Goal: Task Accomplishment & Management: Manage account settings

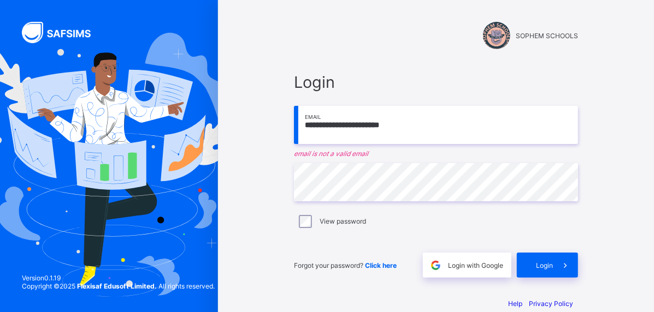
click at [476, 131] on input "**********" at bounding box center [436, 125] width 284 height 38
click at [466, 122] on input "**********" at bounding box center [436, 125] width 284 height 38
click at [405, 50] on div "SOPHEM SCHOOLS" at bounding box center [436, 25] width 306 height 51
click at [578, 133] on input "email" at bounding box center [436, 125] width 284 height 38
click at [578, 126] on input "email" at bounding box center [436, 125] width 284 height 38
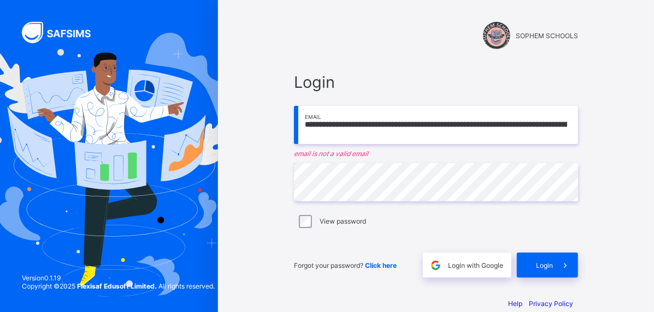
click at [578, 126] on input "email" at bounding box center [436, 125] width 284 height 38
click at [578, 270] on div "Login" at bounding box center [547, 265] width 61 height 25
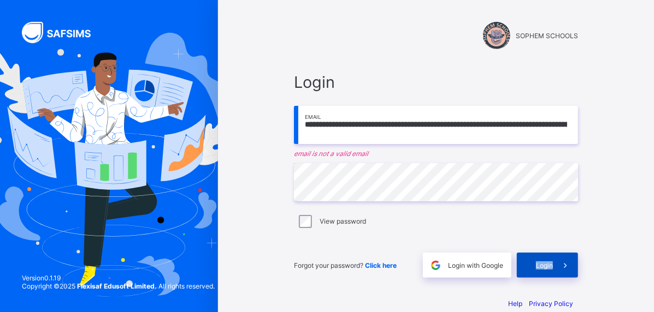
click at [578, 270] on div "Login" at bounding box center [547, 265] width 61 height 25
drag, startPoint x: 133, startPoint y: 93, endPoint x: 157, endPoint y: 71, distance: 33.2
click at [157, 71] on img at bounding box center [108, 165] width 245 height 264
click at [138, 168] on img at bounding box center [108, 165] width 245 height 264
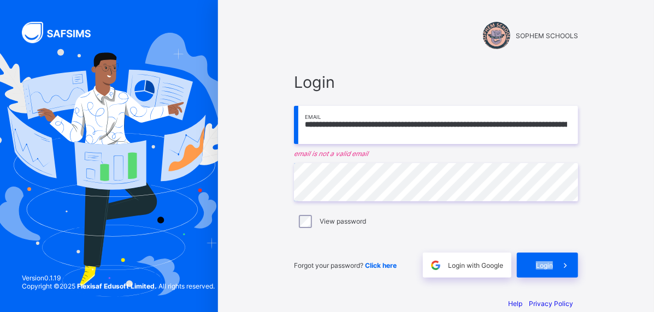
click at [141, 151] on img at bounding box center [108, 165] width 245 height 264
click at [578, 128] on input "email" at bounding box center [436, 125] width 284 height 38
click at [578, 125] on input "email" at bounding box center [436, 125] width 284 height 38
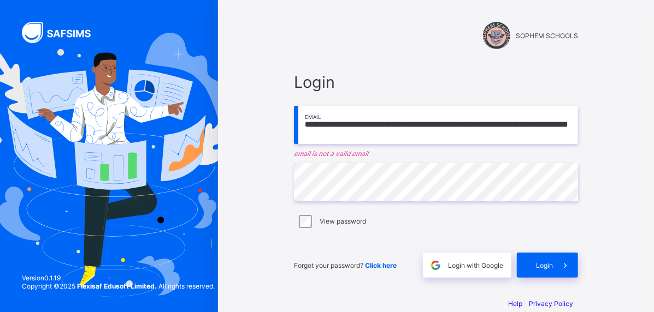
click at [578, 125] on input "email" at bounding box center [436, 125] width 284 height 38
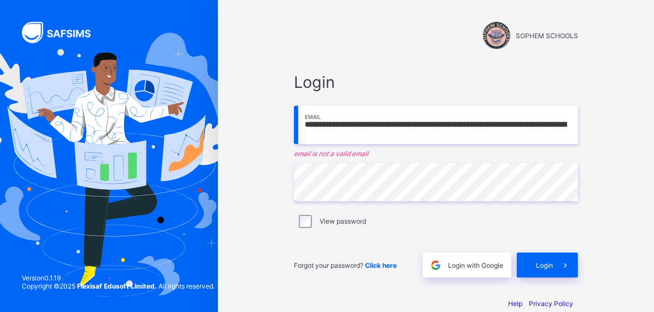
click at [578, 169] on div "Login Email email is not a valid email Password View password Forgot your passw…" at bounding box center [436, 175] width 284 height 205
type input "**********"
click at [578, 127] on input "email" at bounding box center [436, 125] width 284 height 38
click at [578, 126] on input "email" at bounding box center [436, 125] width 284 height 38
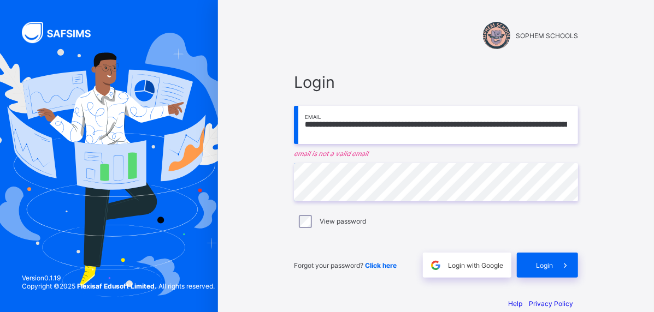
click at [578, 126] on input "email" at bounding box center [436, 125] width 284 height 38
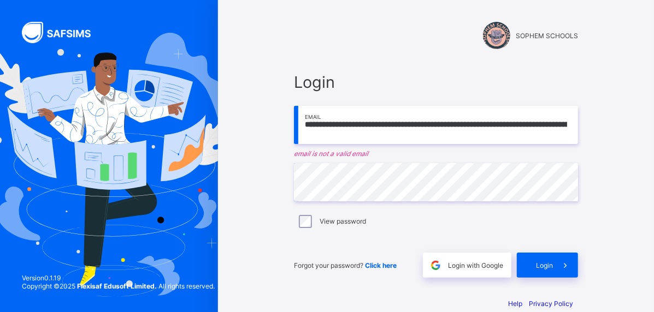
click at [578, 126] on input "email" at bounding box center [436, 125] width 284 height 38
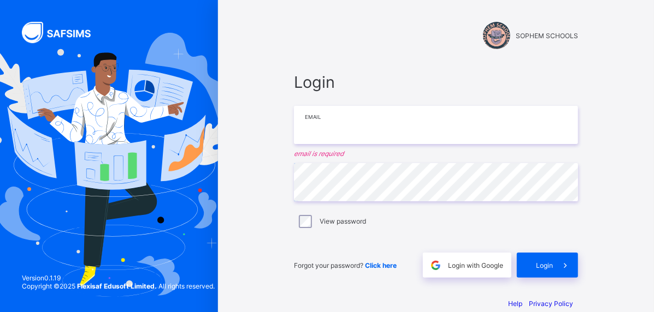
type input "**********"
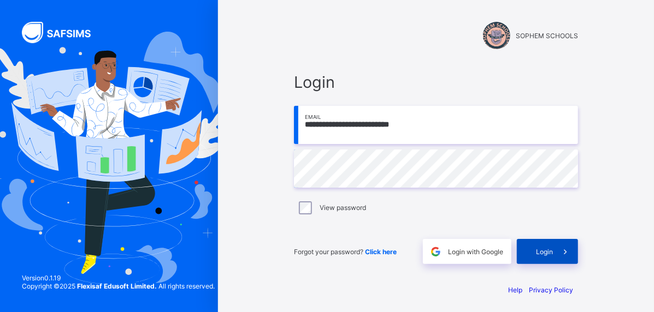
click at [578, 250] on div "Login" at bounding box center [547, 251] width 61 height 25
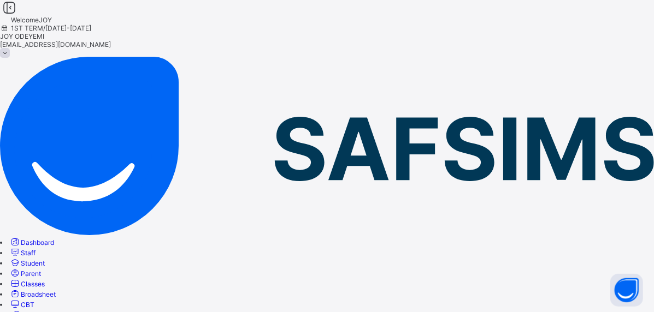
drag, startPoint x: 61, startPoint y: 91, endPoint x: 55, endPoint y: 90, distance: 6.2
click at [35, 249] on span "Staff" at bounding box center [28, 253] width 15 height 8
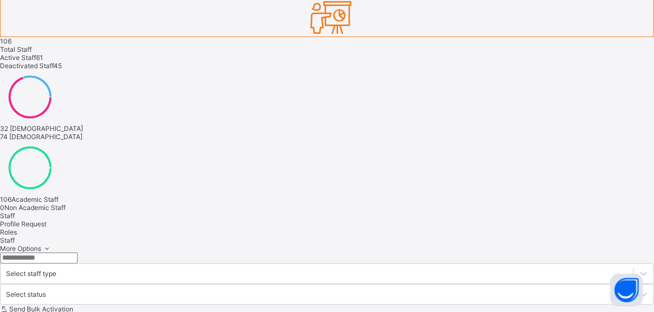
scroll to position [397, 0]
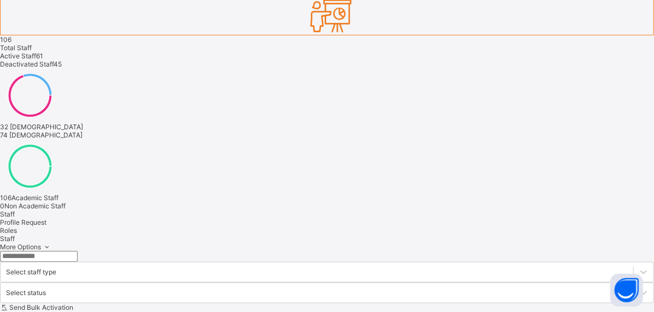
scroll to position [397, 0]
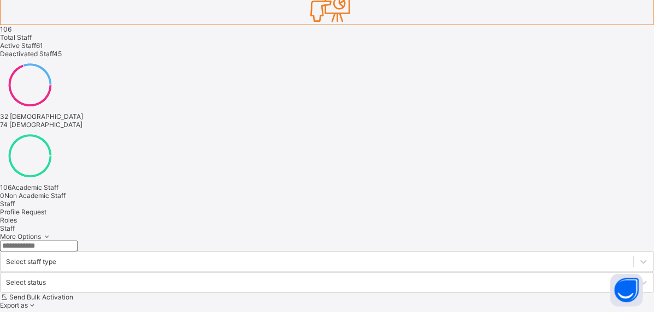
scroll to position [412, 0]
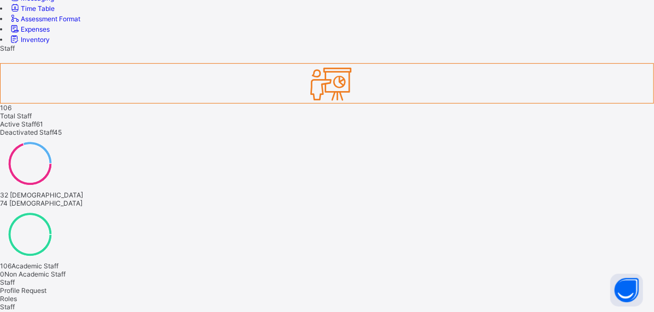
scroll to position [382, 0]
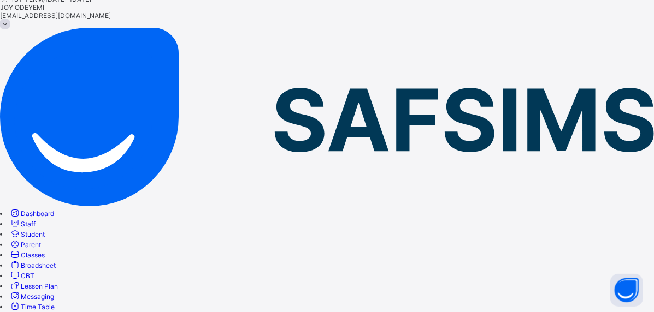
scroll to position [0, 0]
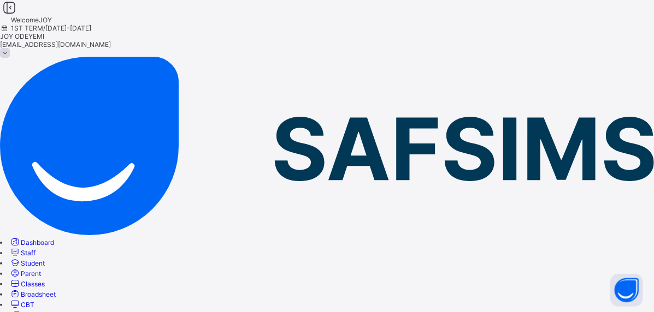
click at [45, 259] on span "Student" at bounding box center [33, 263] width 24 height 8
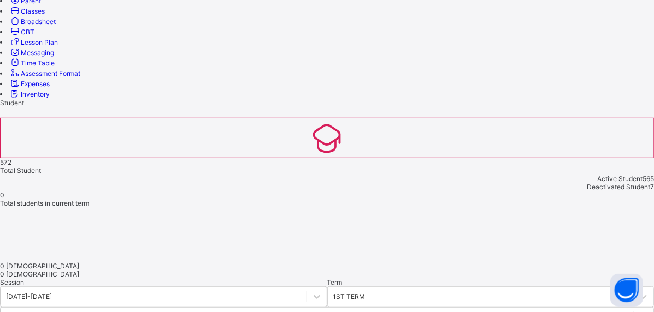
scroll to position [26, 0]
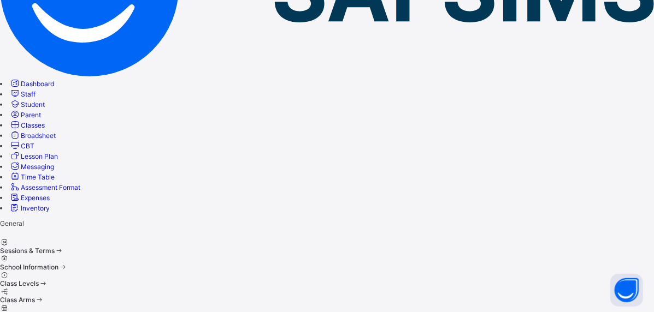
scroll to position [218, 0]
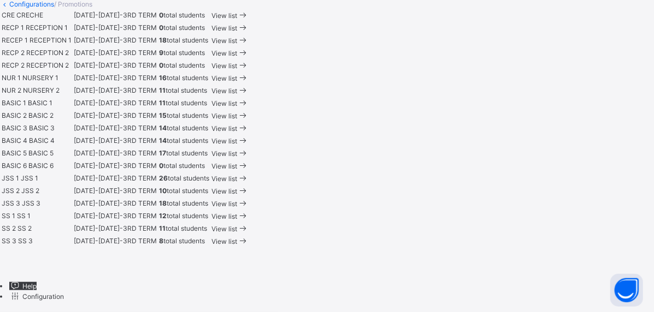
scroll to position [655, 0]
click at [248, 173] on div "View list" at bounding box center [229, 178] width 37 height 10
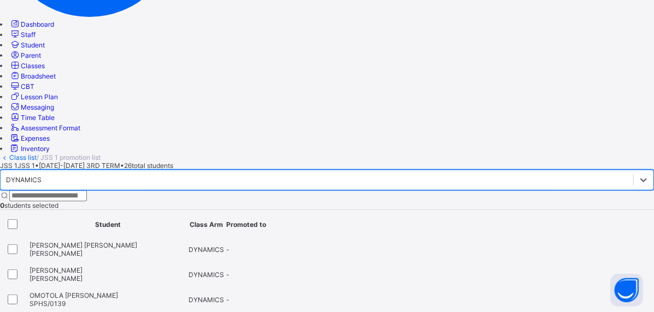
scroll to position [164, 0]
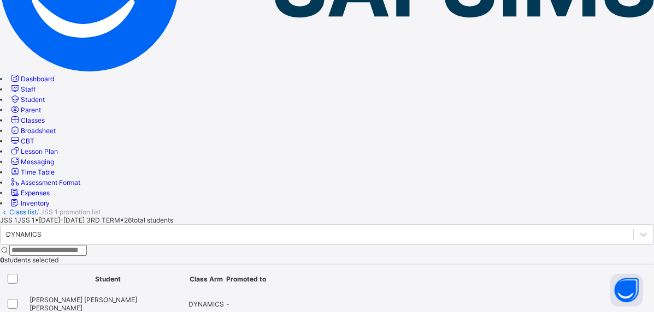
click at [229, 300] on span "-" at bounding box center [227, 304] width 3 height 8
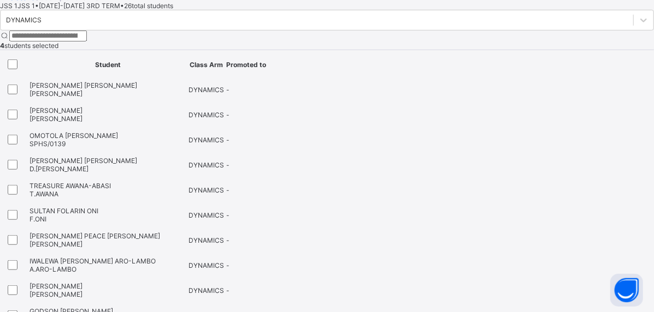
scroll to position [382, 0]
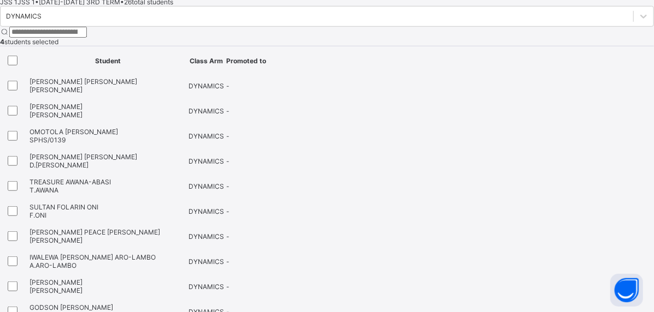
click at [28, 199] on td at bounding box center [15, 211] width 26 height 24
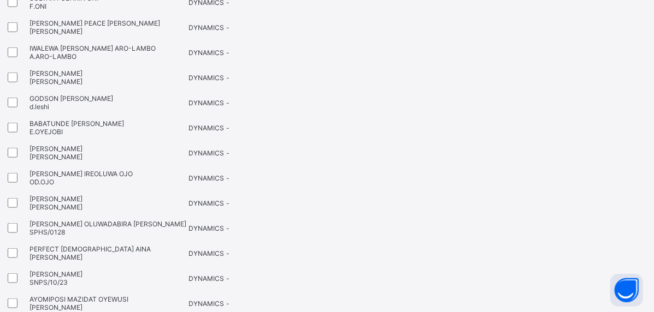
scroll to position [492, 0]
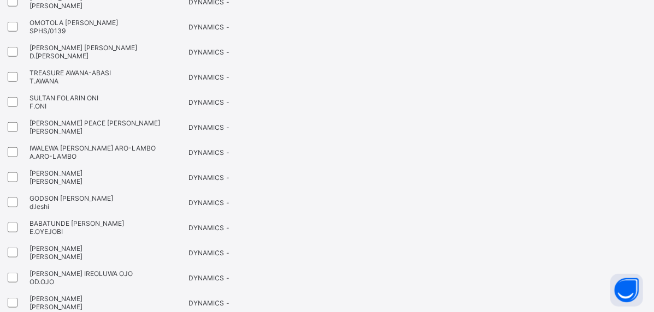
click at [25, 246] on div at bounding box center [14, 252] width 19 height 13
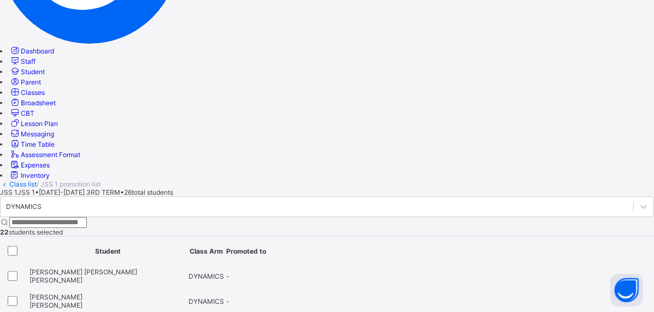
scroll to position [0, 0]
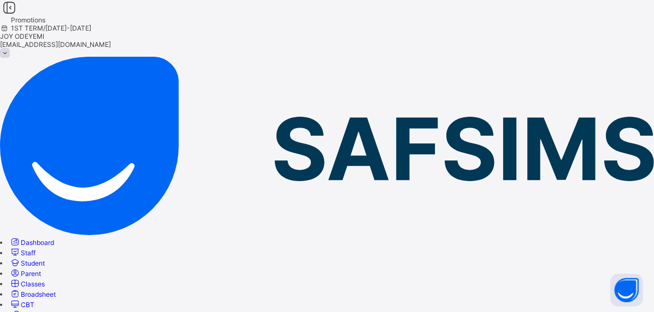
scroll to position [0, 268]
type input "*"
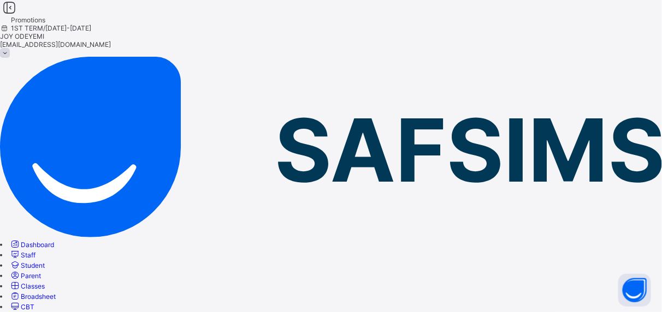
scroll to position [96, 0]
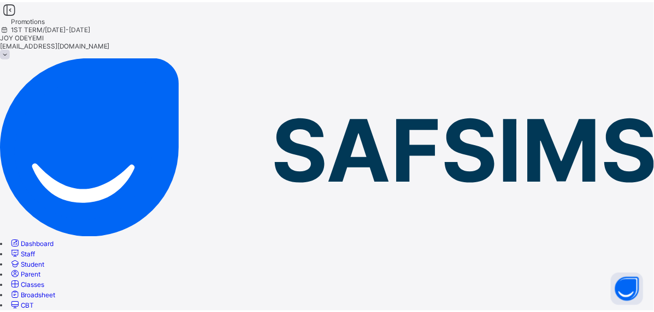
scroll to position [58, 0]
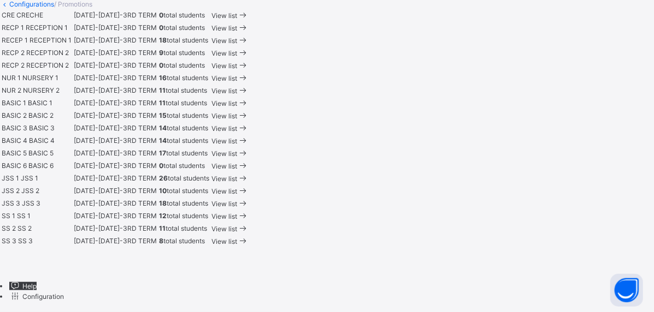
scroll to position [710, 0]
click at [237, 187] on span "View list" at bounding box center [224, 191] width 26 height 8
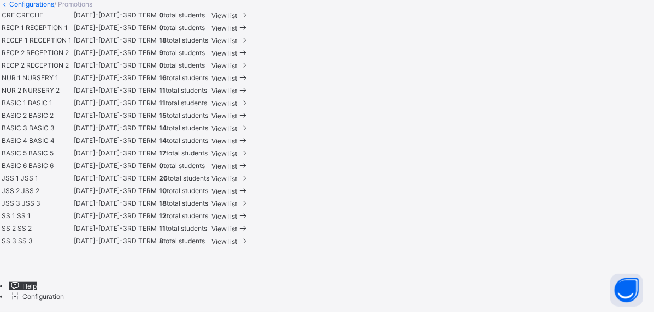
scroll to position [655, 0]
click at [237, 175] on span "View list" at bounding box center [224, 179] width 26 height 8
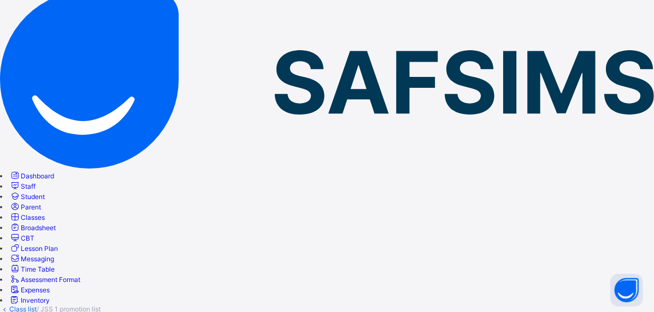
scroll to position [48, 0]
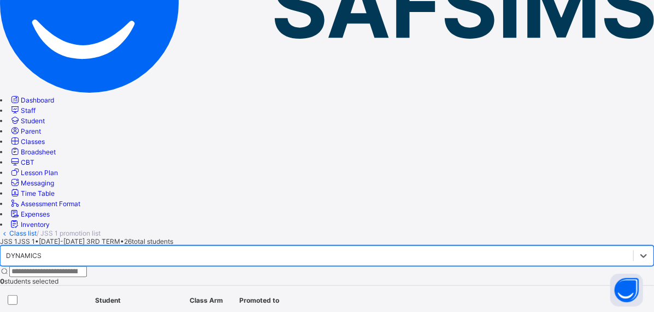
scroll to position [39, 0]
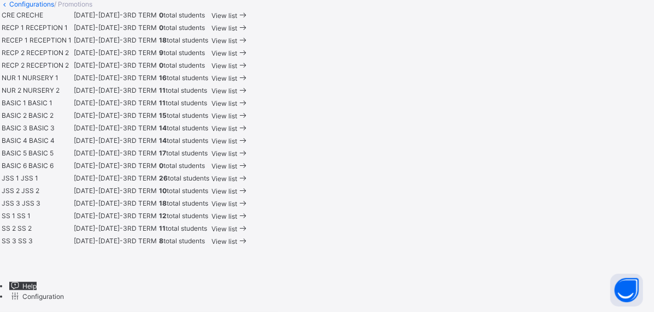
scroll to position [719, 0]
click at [237, 187] on span "View list" at bounding box center [224, 191] width 26 height 8
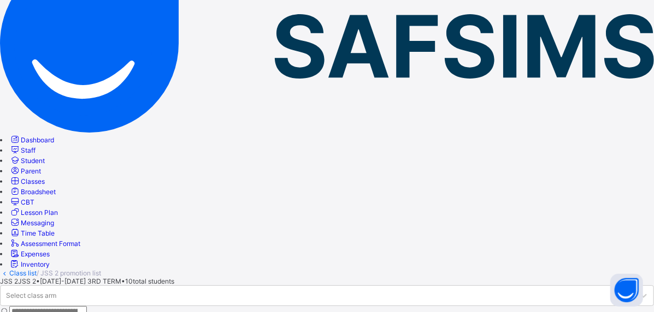
scroll to position [109, 0]
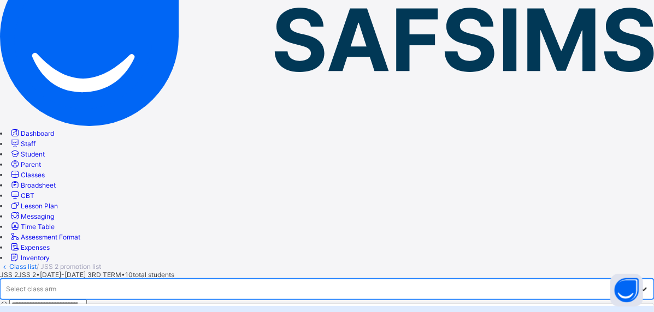
click at [634, 280] on div at bounding box center [644, 290] width 20 height 20
click at [230, 306] on div "PACESETTERS" at bounding box center [327, 314] width 654 height 17
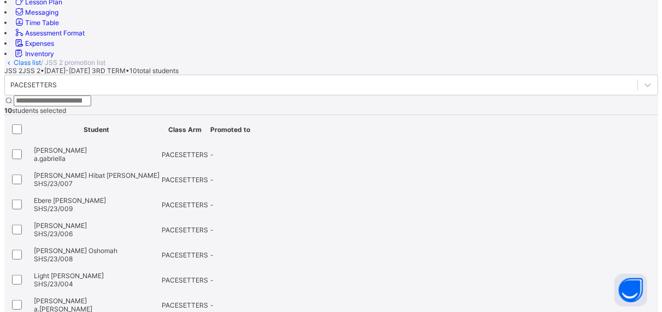
scroll to position [0, 0]
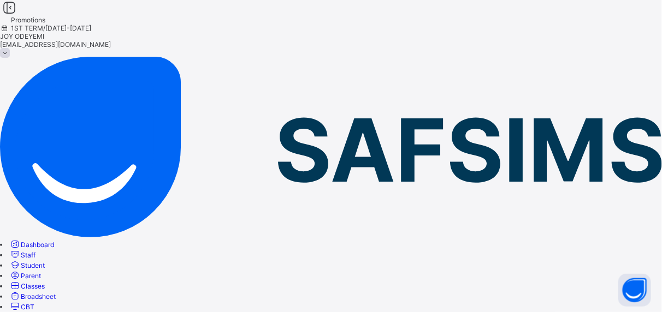
scroll to position [96, 0]
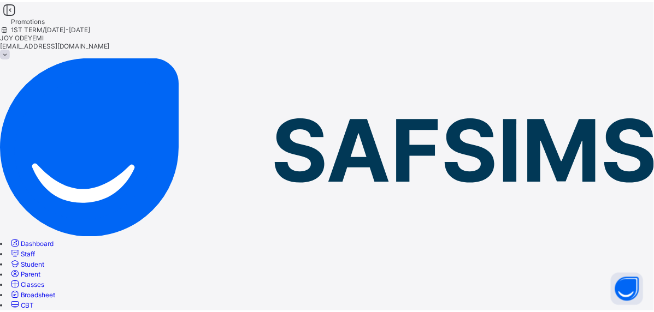
scroll to position [58, 0]
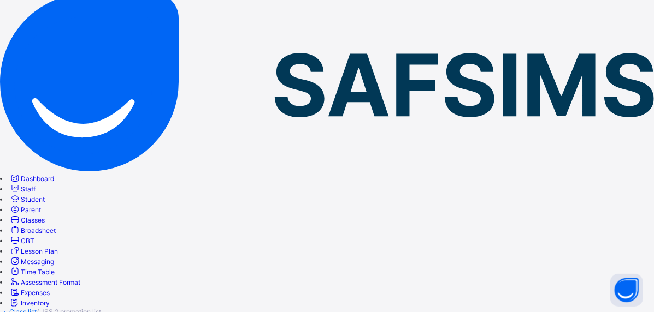
scroll to position [0, 0]
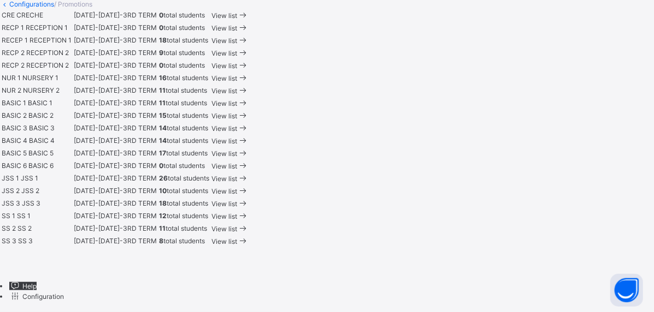
scroll to position [710, 0]
click at [237, 187] on span "View list" at bounding box center [224, 191] width 26 height 8
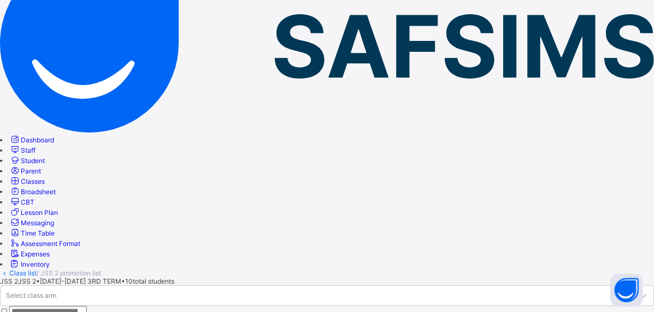
scroll to position [109, 0]
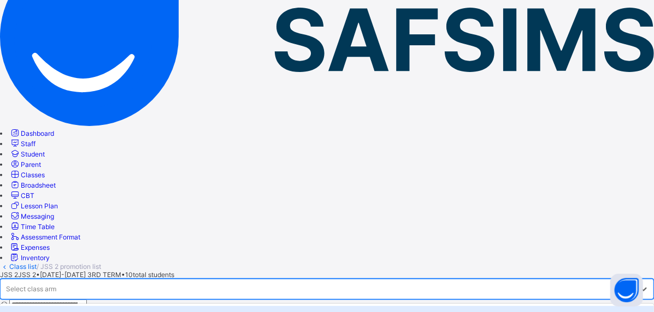
click at [224, 279] on div "Select class arm" at bounding box center [327, 289] width 654 height 21
click at [221, 306] on div "PACESETTERS" at bounding box center [327, 314] width 654 height 17
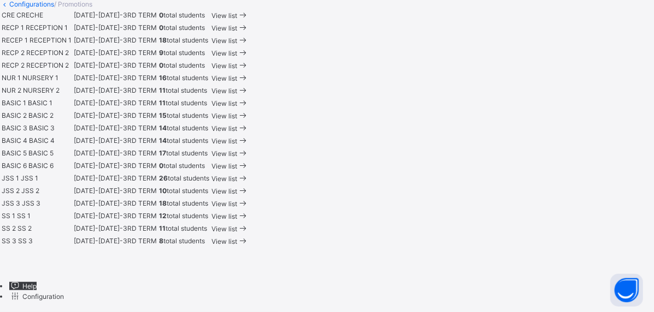
scroll to position [719, 0]
click at [237, 200] on span "View list" at bounding box center [224, 204] width 26 height 8
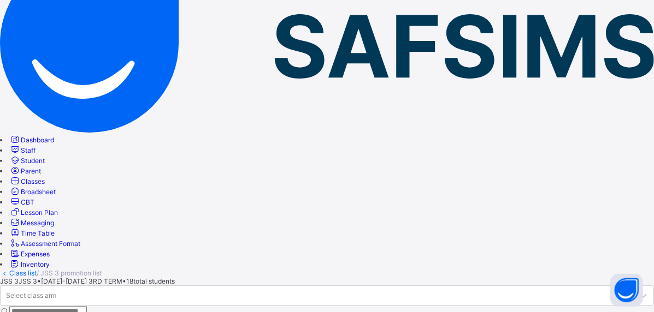
scroll to position [109, 0]
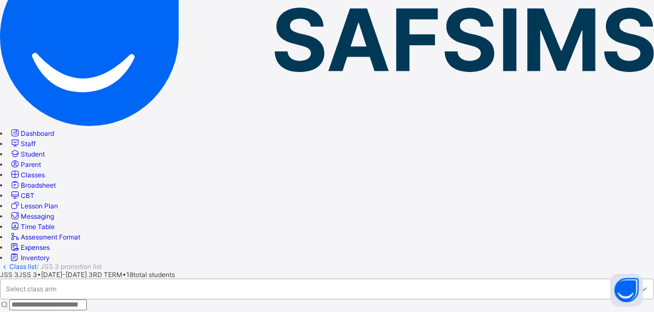
click at [638, 284] on icon at bounding box center [643, 289] width 11 height 11
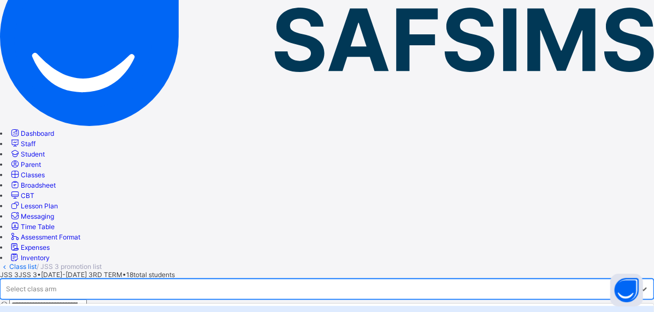
click at [231, 306] on div "EMERALD" at bounding box center [327, 314] width 654 height 17
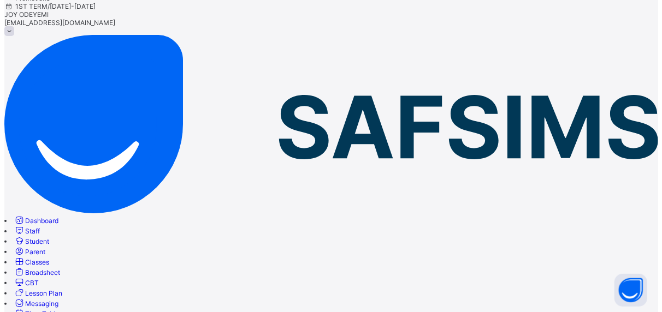
scroll to position [103, 0]
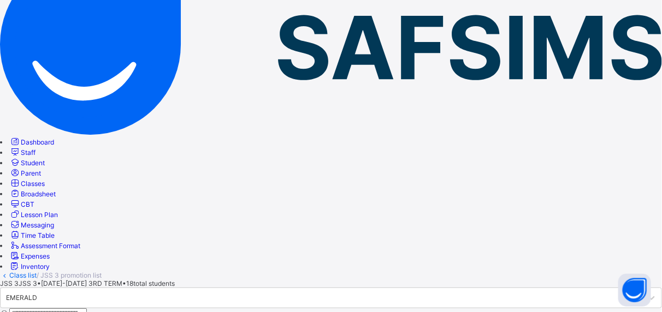
scroll to position [96, 0]
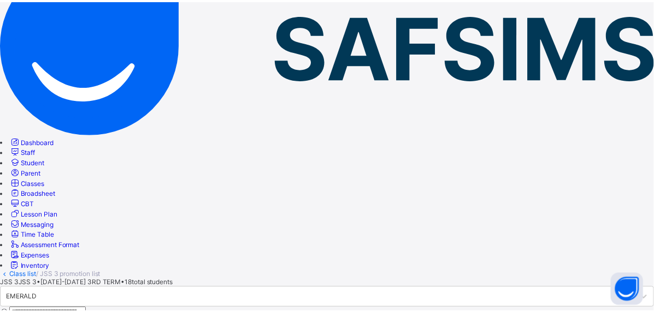
scroll to position [58, 0]
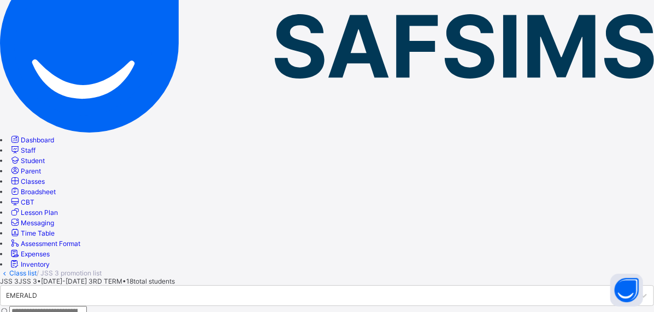
scroll to position [48, 0]
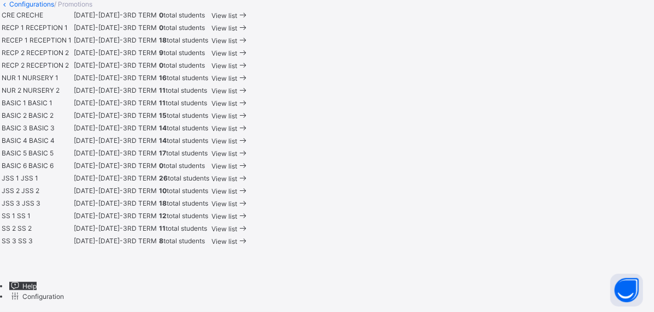
scroll to position [719, 0]
click at [248, 211] on div "View list" at bounding box center [229, 216] width 37 height 10
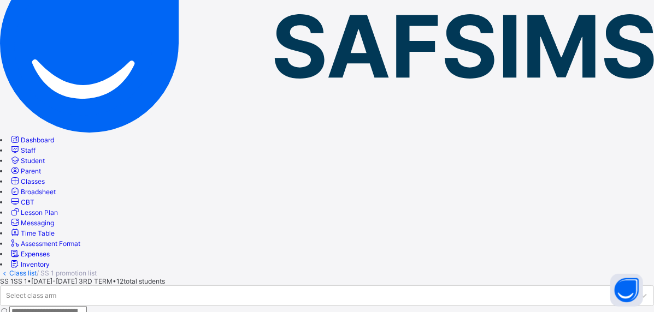
scroll to position [109, 0]
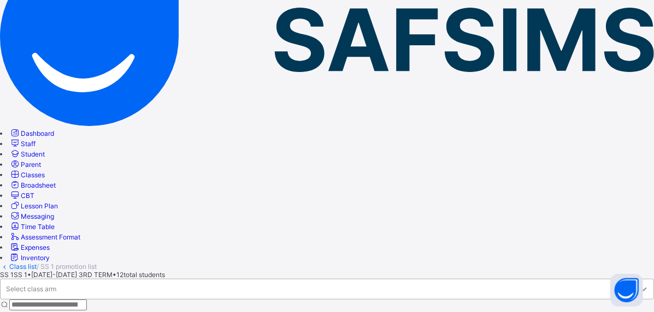
click at [634, 280] on div at bounding box center [644, 290] width 20 height 20
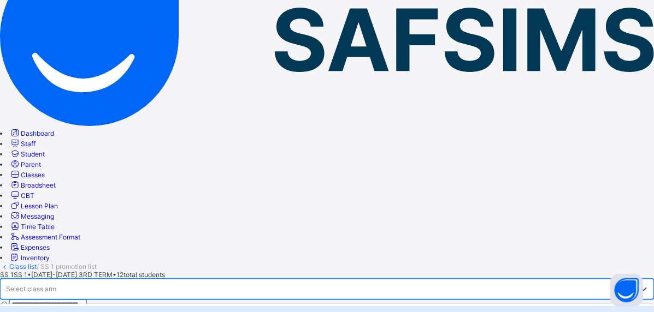
click at [223, 306] on div "RUBY" at bounding box center [327, 314] width 654 height 17
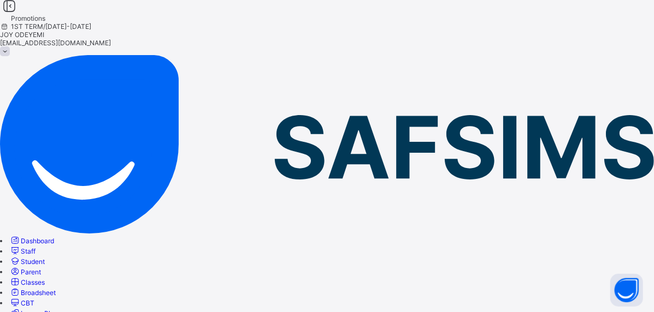
scroll to position [0, 0]
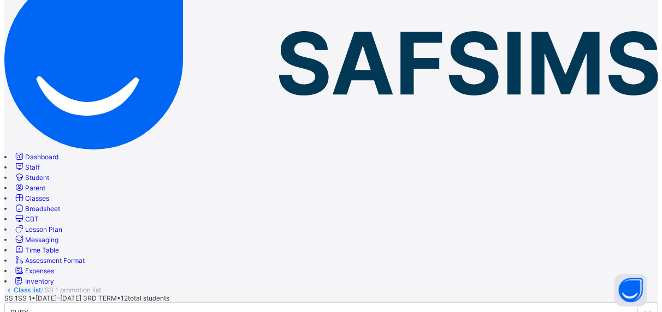
scroll to position [55, 0]
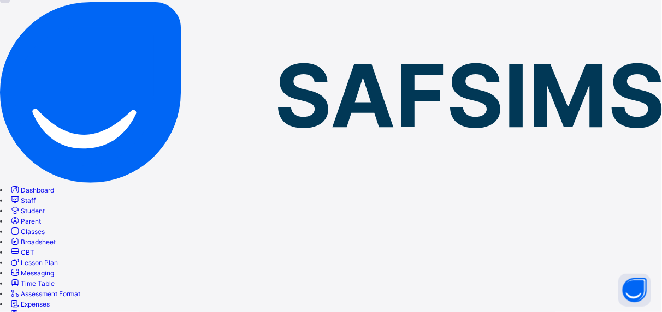
scroll to position [96, 0]
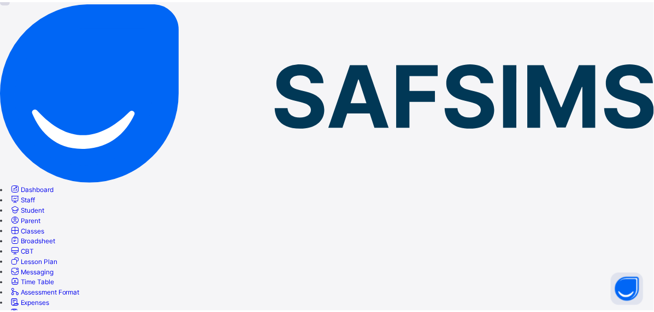
scroll to position [58, 0]
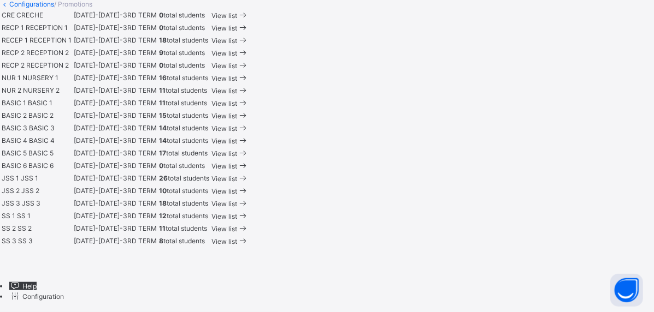
scroll to position [719, 0]
click at [237, 225] on span "View list" at bounding box center [224, 229] width 26 height 8
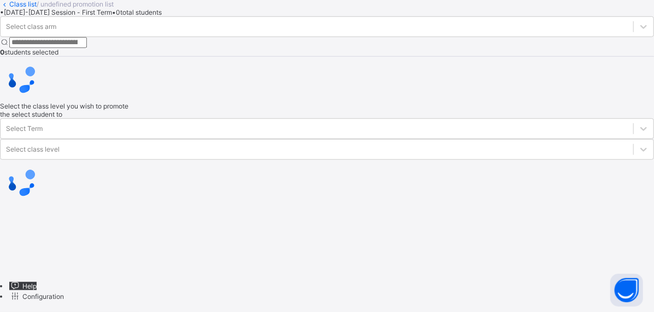
scroll to position [58, 0]
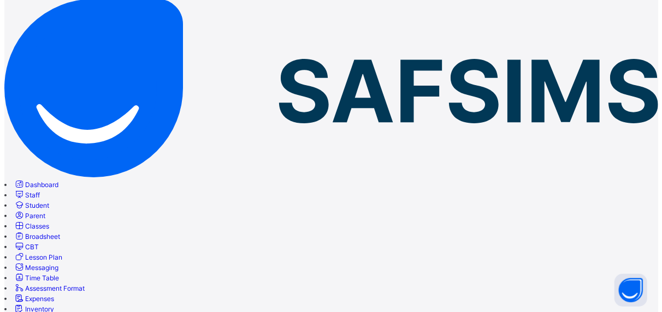
scroll to position [103, 0]
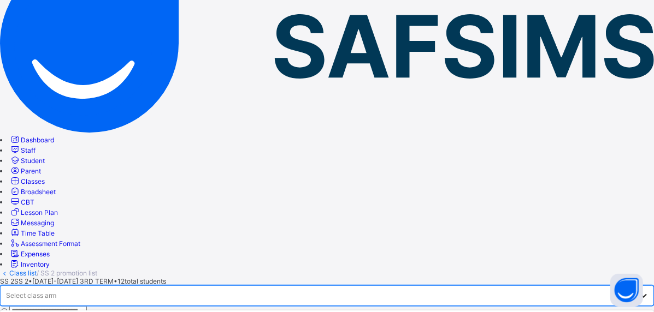
click at [638, 291] on icon at bounding box center [643, 296] width 11 height 11
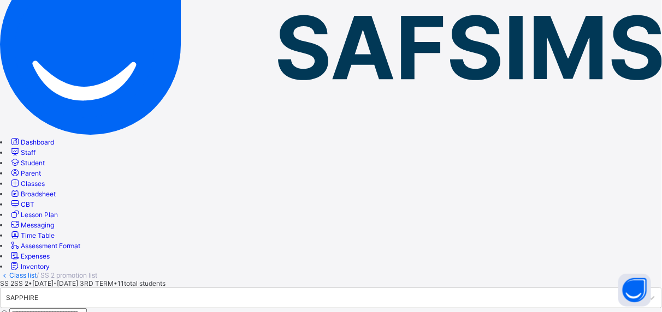
scroll to position [96, 0]
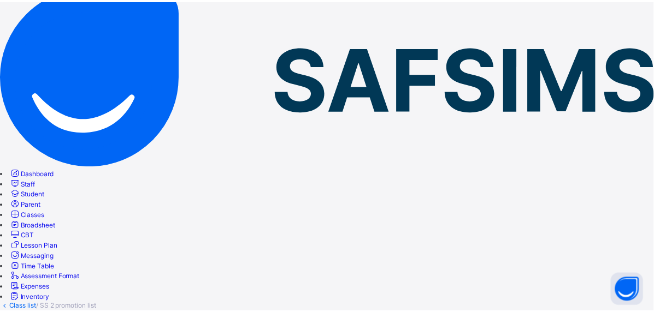
scroll to position [103, 0]
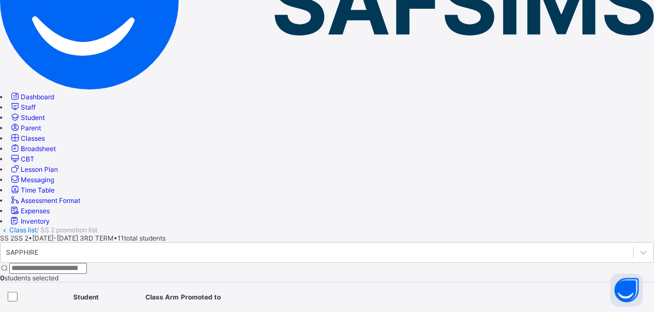
scroll to position [0, 0]
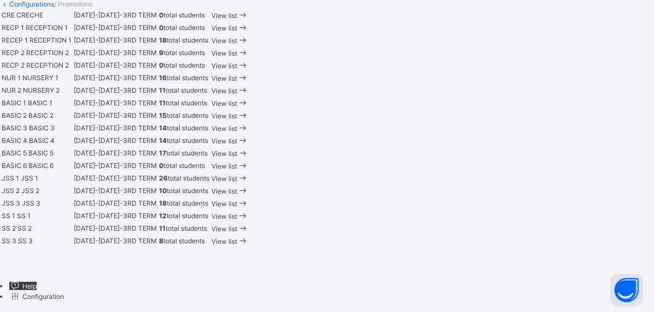
scroll to position [719, 0]
click at [248, 246] on div "View list" at bounding box center [229, 241] width 37 height 10
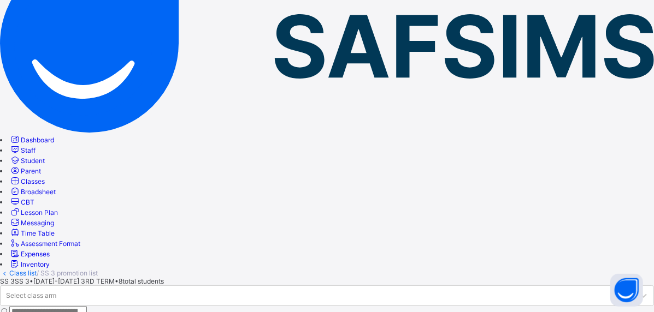
scroll to position [109, 0]
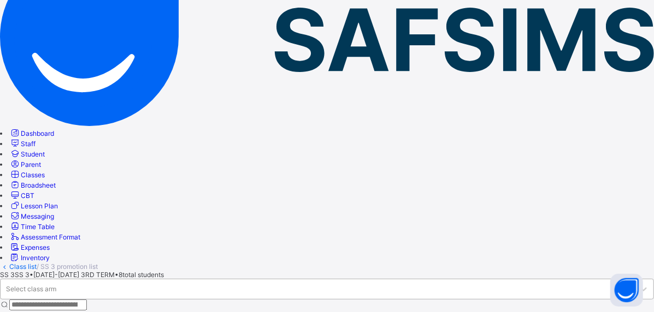
click at [633, 280] on div at bounding box center [643, 290] width 20 height 20
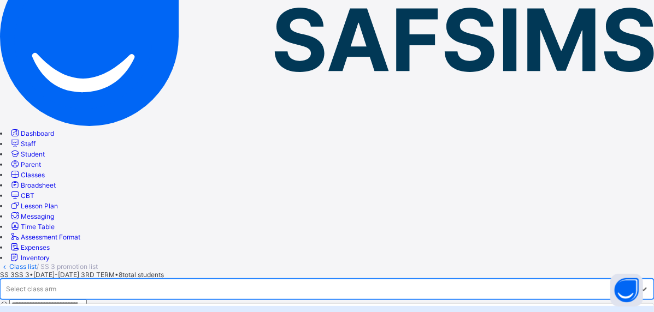
click at [225, 306] on div "TOPAZ" at bounding box center [327, 314] width 654 height 17
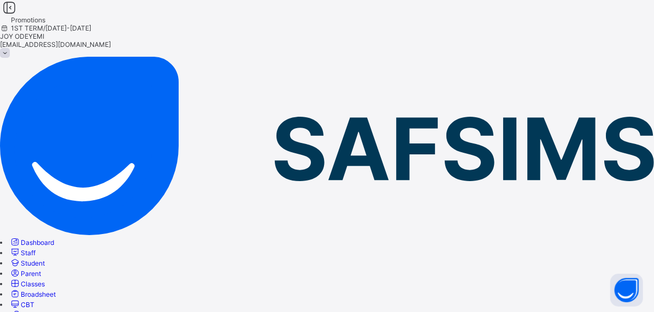
click at [45, 259] on span "Student" at bounding box center [33, 263] width 24 height 8
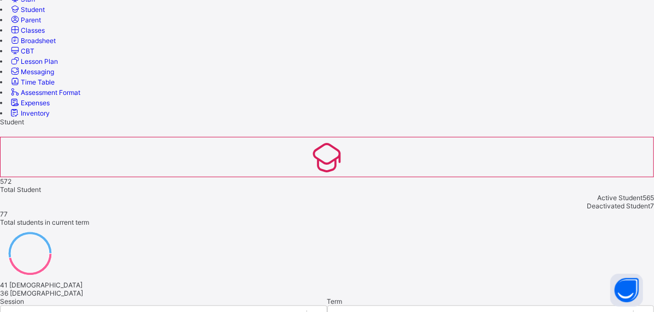
scroll to position [273, 0]
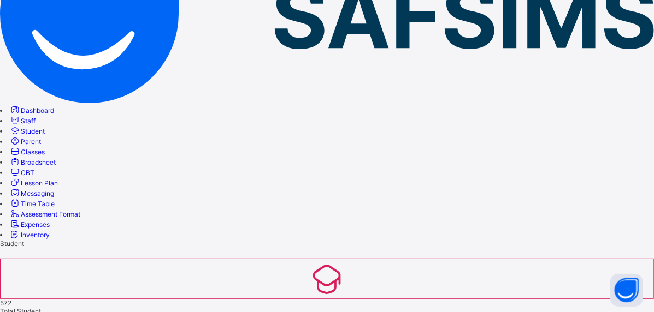
scroll to position [13, 0]
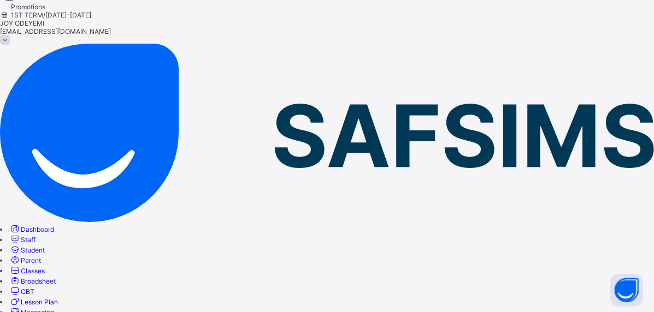
click at [45, 267] on span "Classes" at bounding box center [33, 271] width 24 height 8
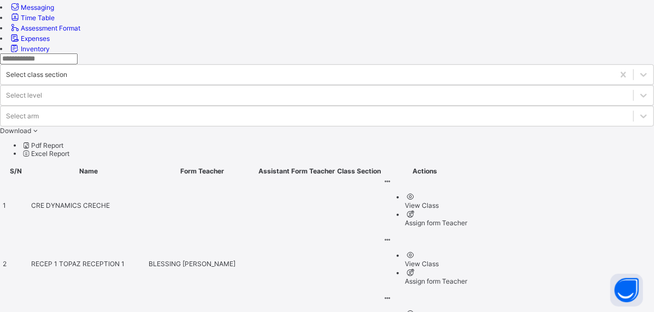
scroll to position [339, 0]
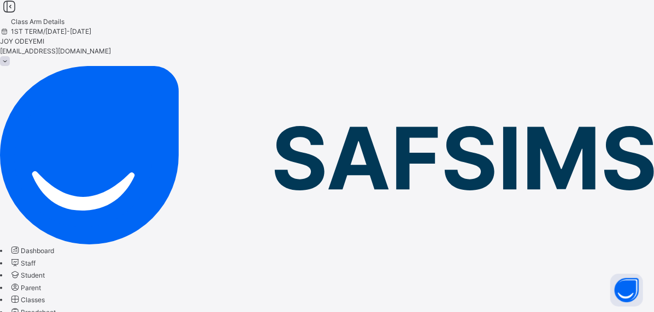
scroll to position [223, 0]
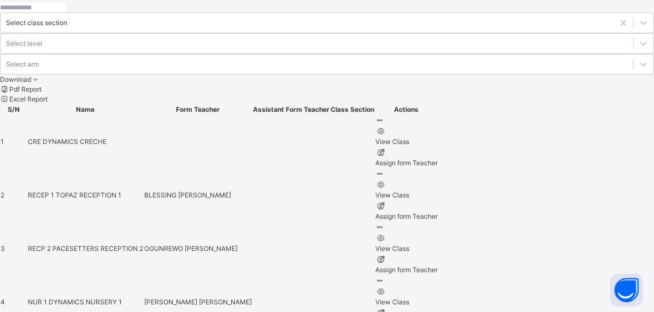
scroll to position [410, 0]
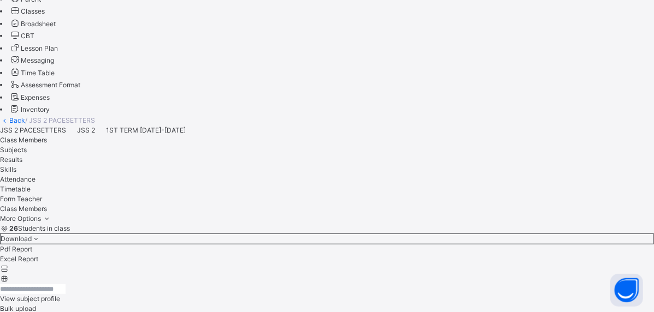
scroll to position [235, 0]
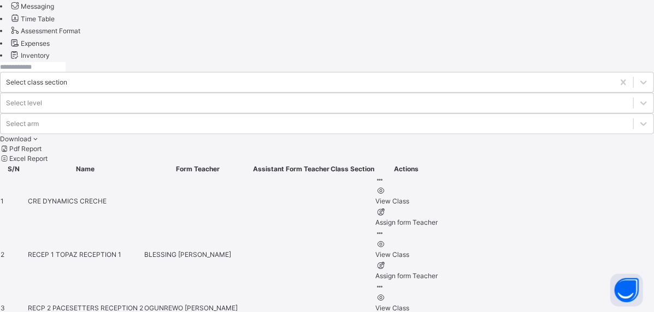
scroll to position [410, 0]
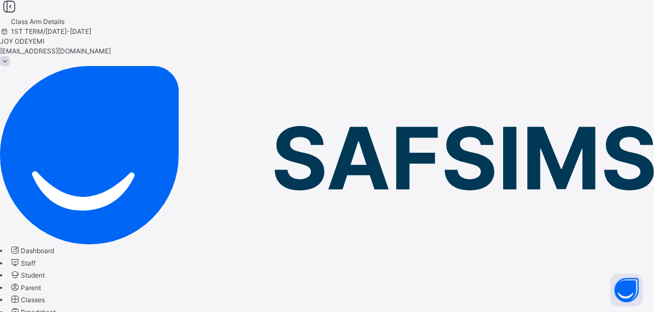
scroll to position [410, 0]
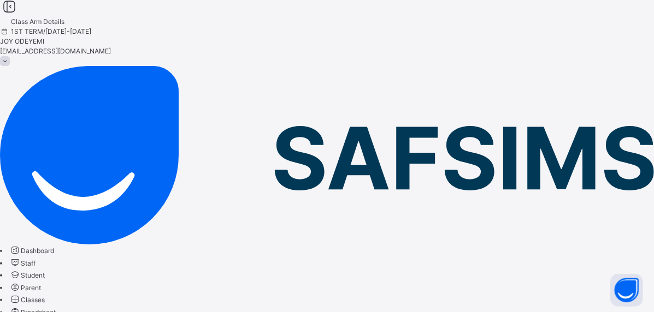
scroll to position [410, 0]
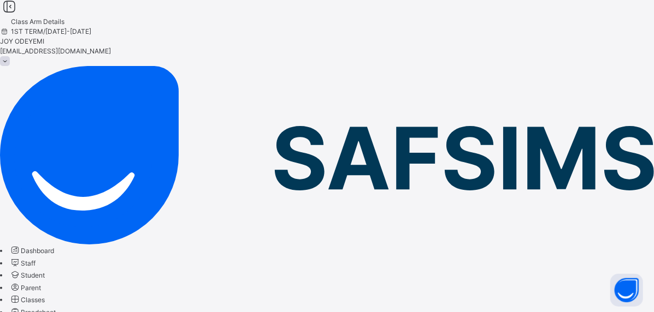
scroll to position [410, 0]
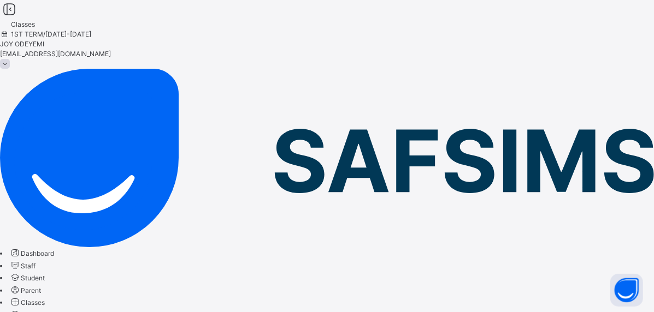
drag, startPoint x: 227, startPoint y: 1, endPoint x: 316, endPoint y: 23, distance: 91.8
click at [35, 23] on span "Classes" at bounding box center [23, 24] width 24 height 8
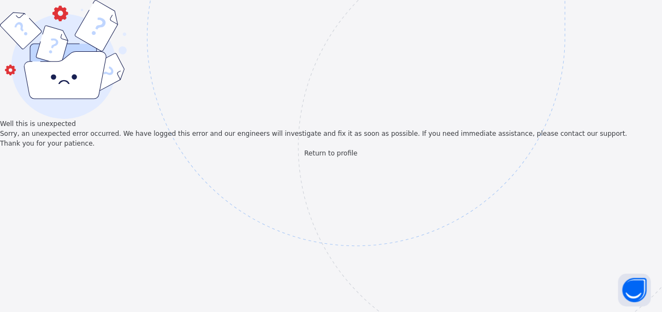
click at [413, 140] on img at bounding box center [432, 92] width 570 height 528
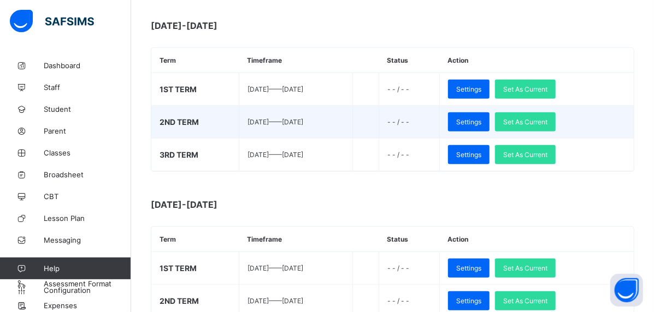
scroll to position [382, 0]
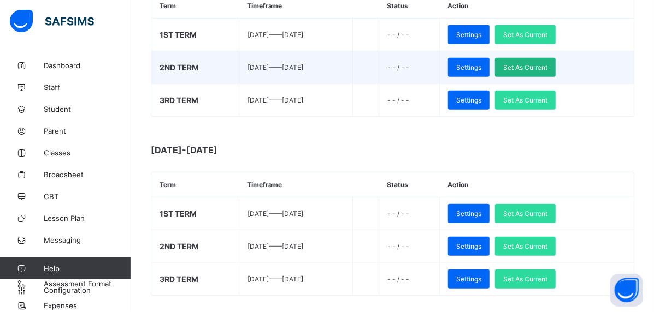
click at [547, 63] on span "Set As Current" at bounding box center [525, 67] width 44 height 8
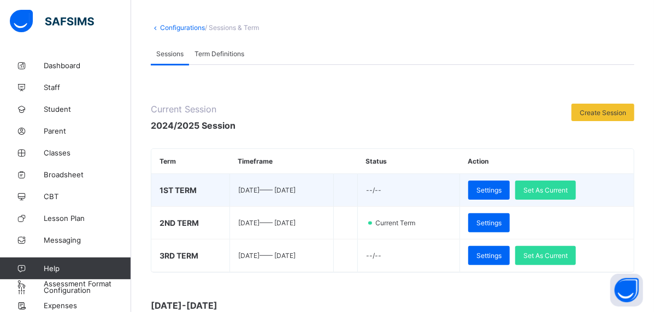
scroll to position [0, 0]
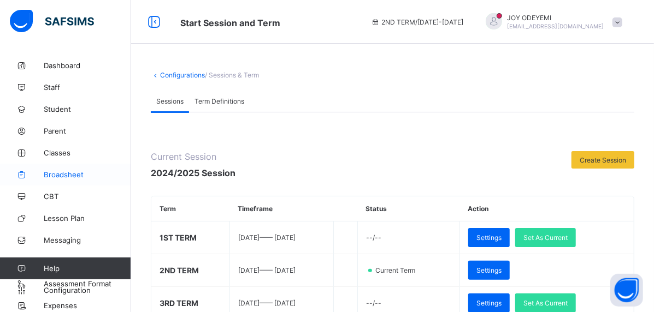
click at [75, 173] on span "Broadsheet" at bounding box center [87, 174] width 87 height 9
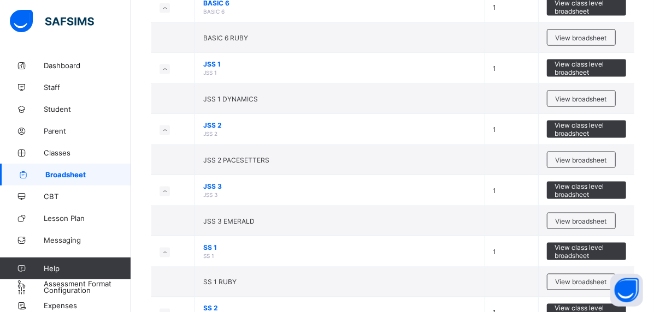
scroll to position [819, 0]
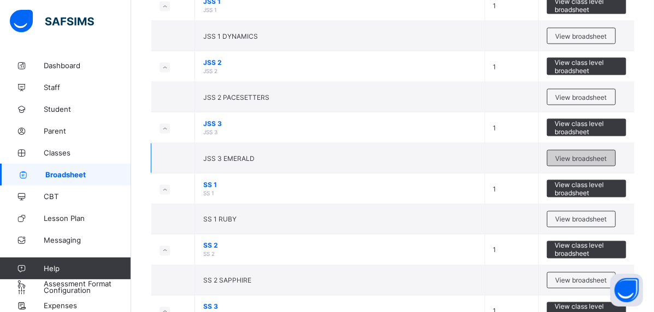
click at [593, 155] on span "View broadsheet" at bounding box center [580, 159] width 51 height 8
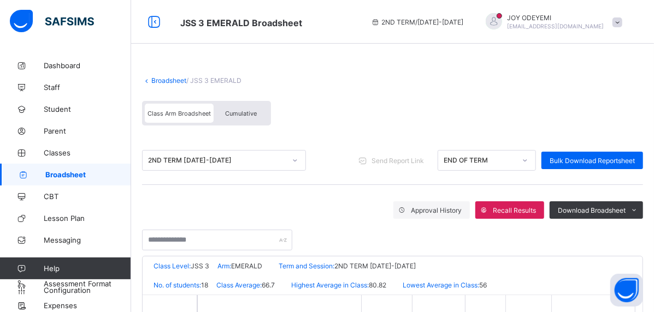
scroll to position [55, 0]
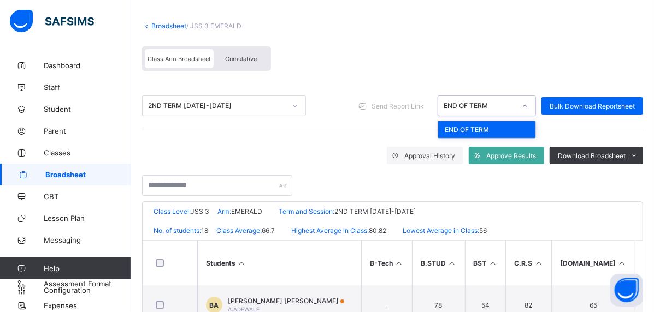
click at [528, 106] on icon at bounding box center [525, 105] width 7 height 11
click at [514, 74] on div "Class Arm Broadsheet Cumulative" at bounding box center [392, 61] width 501 height 41
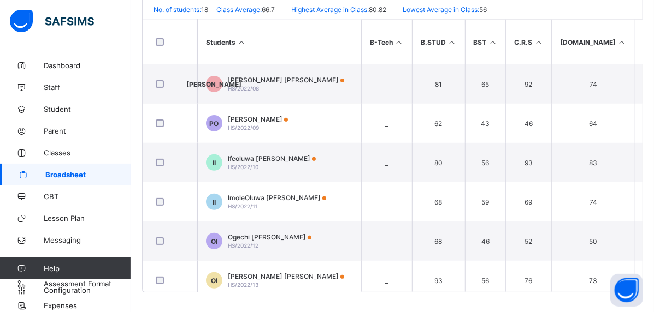
scroll to position [218, 0]
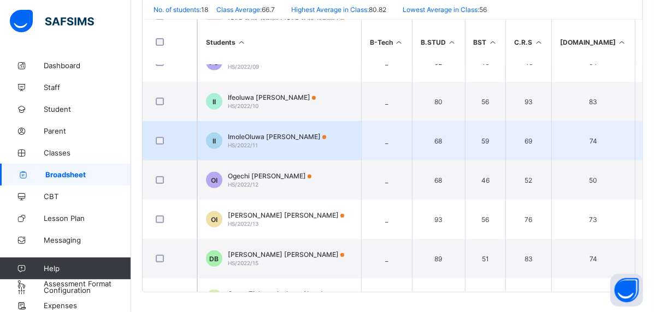
click at [238, 142] on span "HS/2022/11" at bounding box center [243, 145] width 30 height 7
click at [0, 0] on div "Position /undefined Final Grade Total Score Final Average No. of Subjects No. i…" at bounding box center [0, 0] width 0 height 0
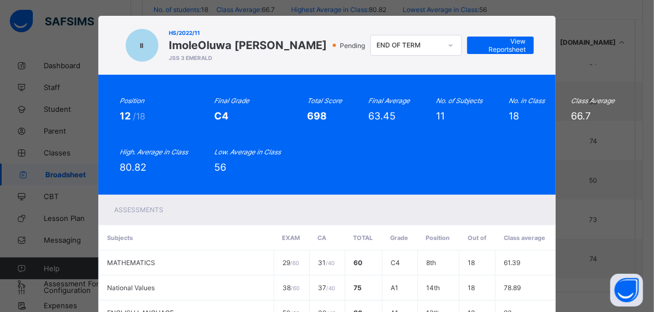
scroll to position [0, 0]
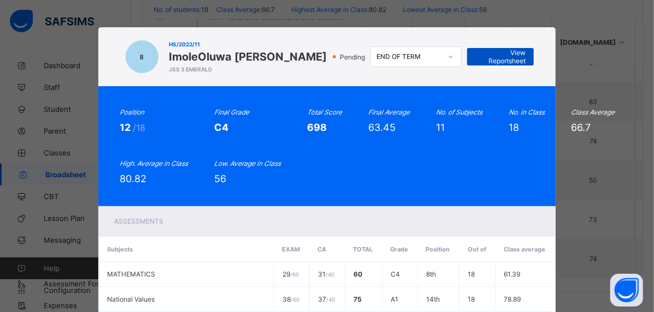
click at [517, 52] on div "View Reportsheet" at bounding box center [500, 56] width 67 height 17
click at [157, 17] on div "II HS/2022/11 ImoleOluwa Henry Ige JSS 3 EMERALD Pending END OF TERM View Repor…" at bounding box center [327, 156] width 654 height 312
click at [636, 164] on div "II HS/2022/11 ImoleOluwa Henry Ige JSS 3 EMERALD Pending END OF TERM View Repor…" at bounding box center [327, 156] width 654 height 312
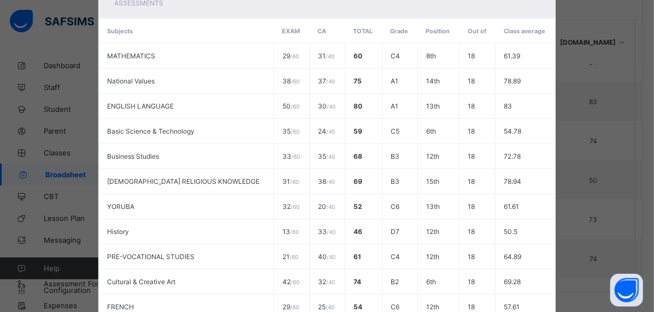
scroll to position [328, 0]
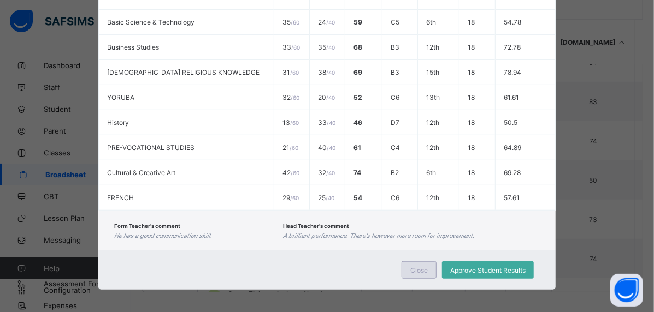
click at [425, 268] on span "Close" at bounding box center [418, 271] width 17 height 8
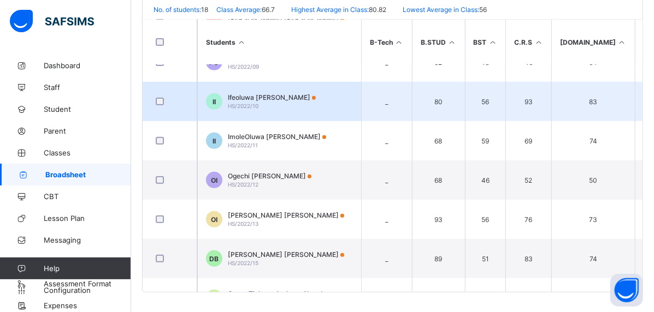
click at [262, 103] on div "Ifeoluwa Ruth Ige HS/2022/10" at bounding box center [272, 101] width 88 height 16
click at [0, 0] on td "32 / 60" at bounding box center [0, 0] width 0 height 0
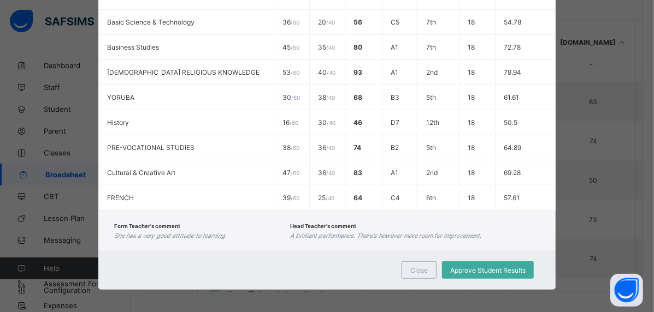
click at [536, 230] on span at bounding box center [414, 231] width 249 height 3
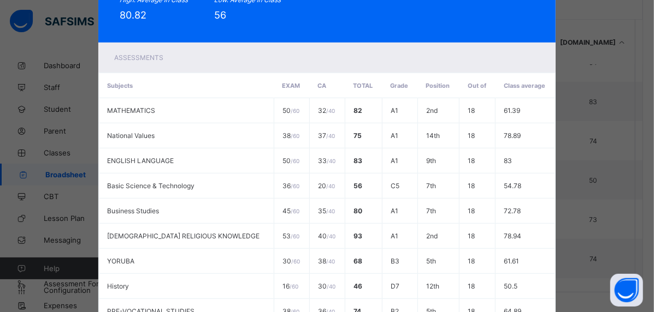
scroll to position [0, 0]
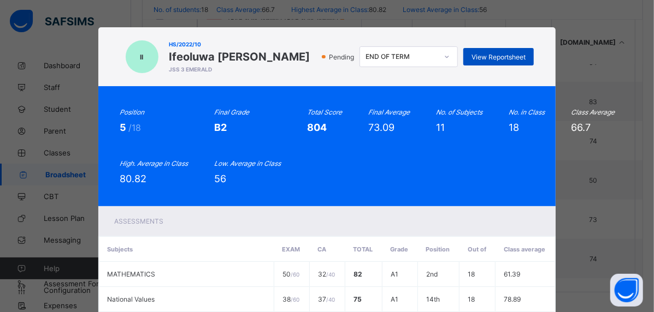
click at [482, 49] on div "View Reportsheet" at bounding box center [498, 56] width 70 height 17
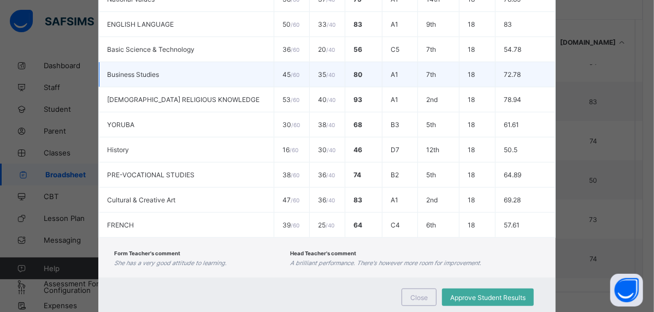
scroll to position [328, 0]
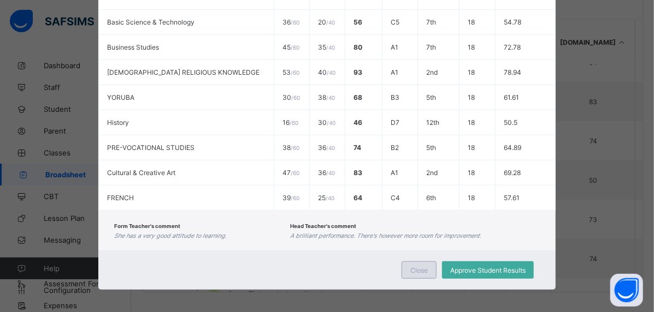
click at [421, 267] on span "Close" at bounding box center [418, 271] width 17 height 8
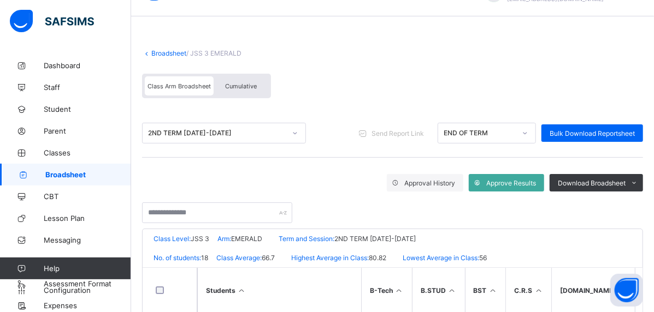
scroll to position [0, 0]
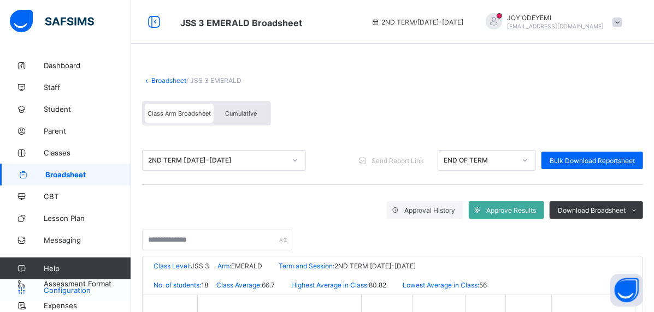
click at [69, 288] on span "Configuration" at bounding box center [87, 290] width 87 height 9
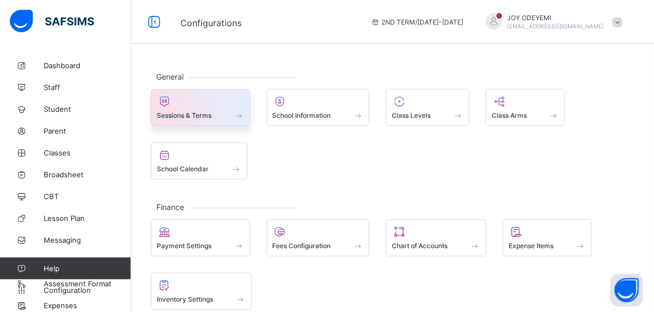
click at [201, 105] on div at bounding box center [200, 101] width 87 height 13
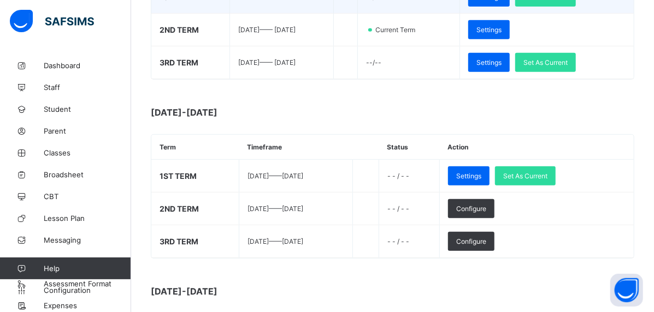
scroll to position [261, 0]
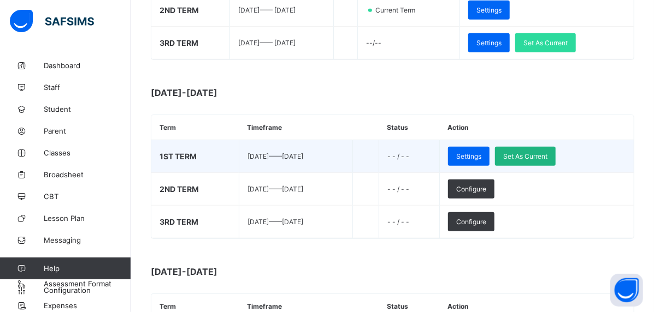
click at [547, 152] on span "Set As Current" at bounding box center [525, 156] width 44 height 8
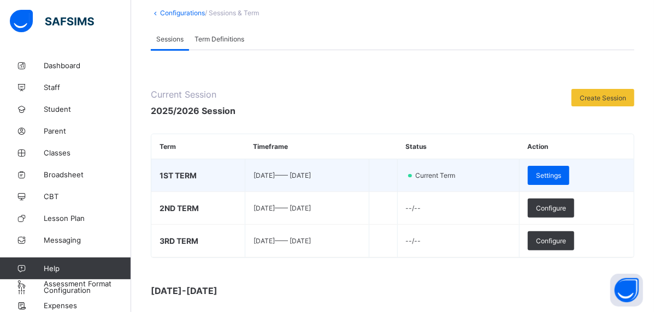
scroll to position [55, 0]
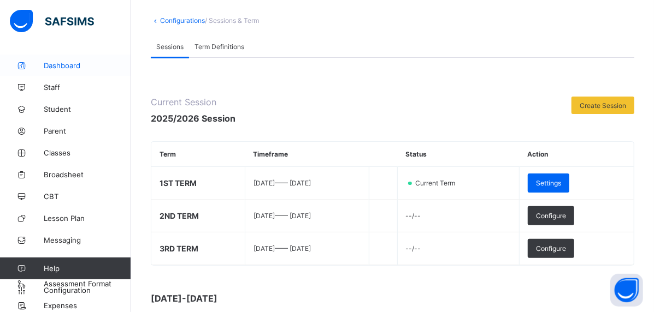
click at [80, 67] on span "Dashboard" at bounding box center [87, 65] width 87 height 9
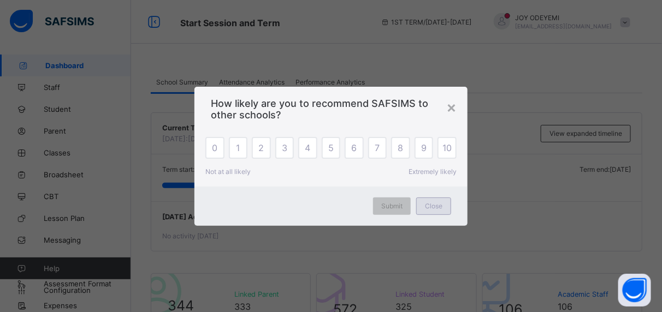
click at [437, 207] on span "Close" at bounding box center [433, 206] width 17 height 8
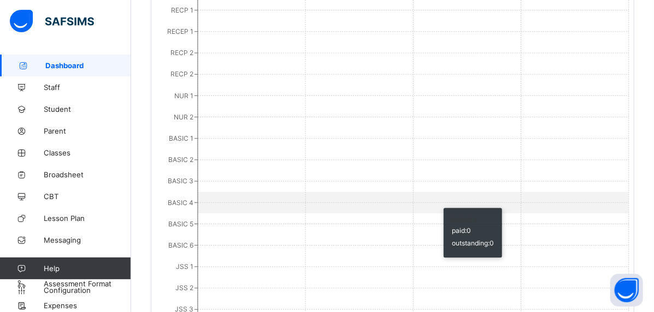
scroll to position [546, 0]
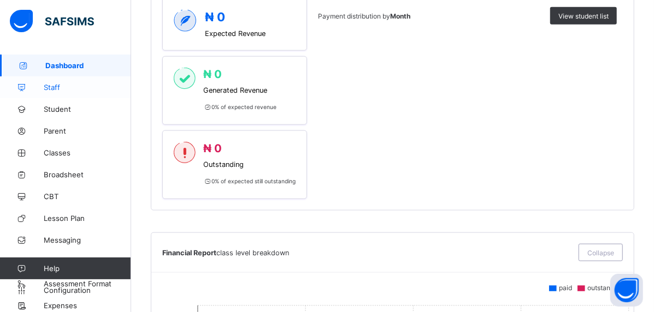
click at [100, 93] on link "Staff" at bounding box center [65, 87] width 131 height 22
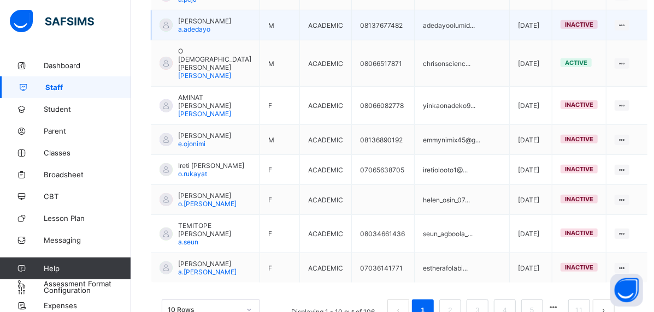
scroll to position [397, 0]
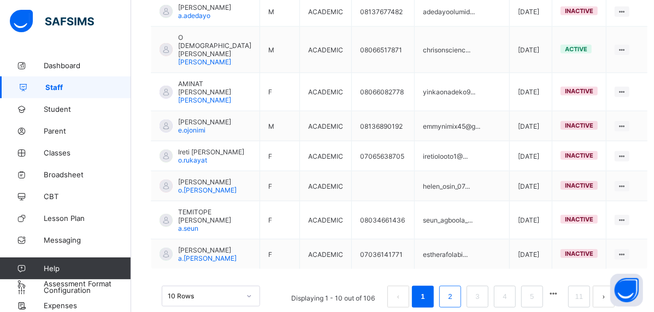
click at [455, 290] on link "2" at bounding box center [450, 297] width 10 height 14
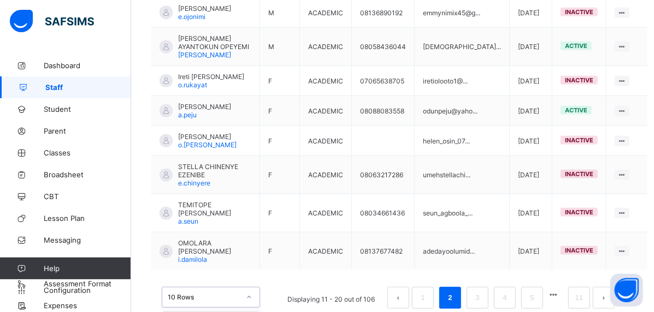
scroll to position [439, 0]
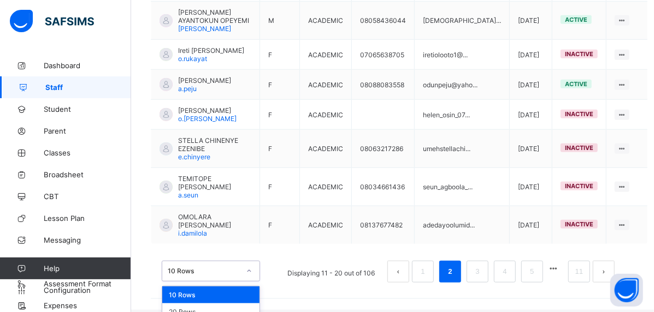
click at [248, 278] on div "option 10 Rows focused, 1 of 3. 3 results available. Use Up and Down to choose …" at bounding box center [211, 271] width 98 height 21
click at [239, 304] on div "20 Rows" at bounding box center [210, 312] width 97 height 17
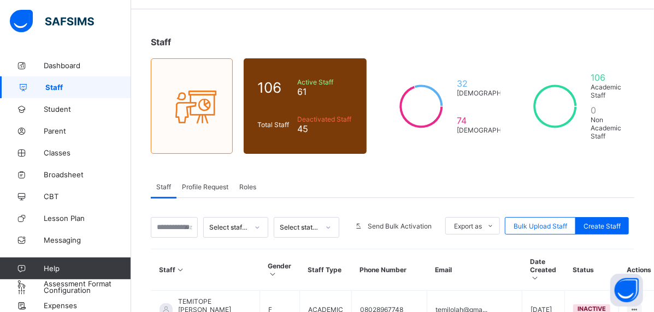
scroll to position [0, 0]
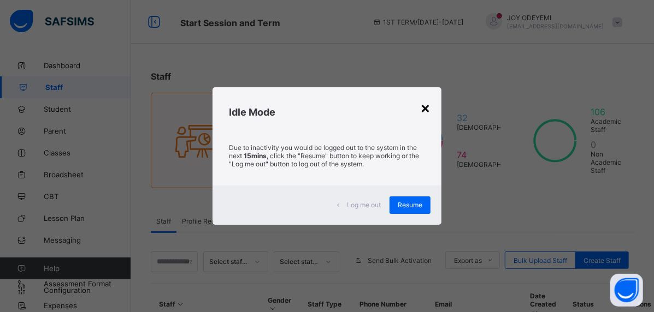
click at [425, 105] on div "×" at bounding box center [425, 107] width 10 height 19
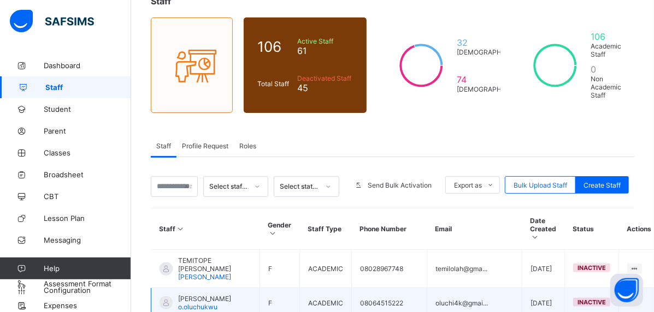
scroll to position [164, 0]
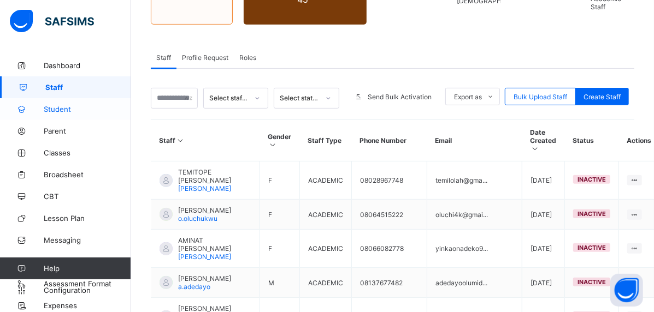
click at [62, 110] on span "Student" at bounding box center [87, 109] width 87 height 9
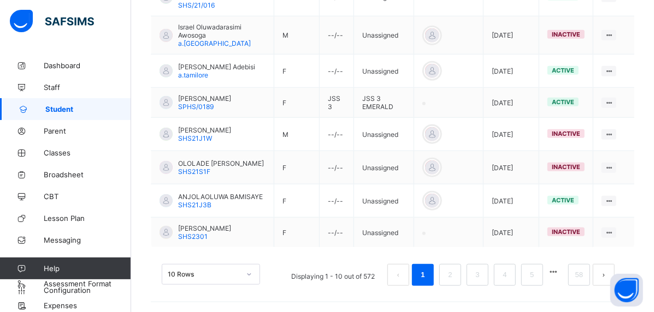
scroll to position [422, 0]
click at [247, 277] on div "10 Rows" at bounding box center [211, 273] width 98 height 21
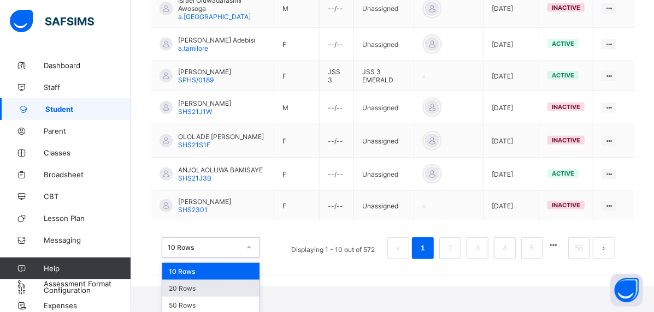
click at [230, 292] on div "20 Rows" at bounding box center [210, 288] width 97 height 17
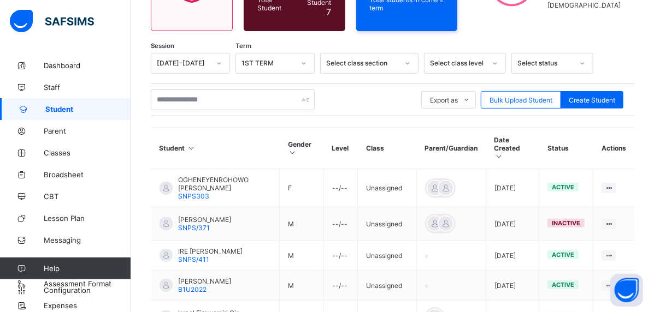
scroll to position [89, 0]
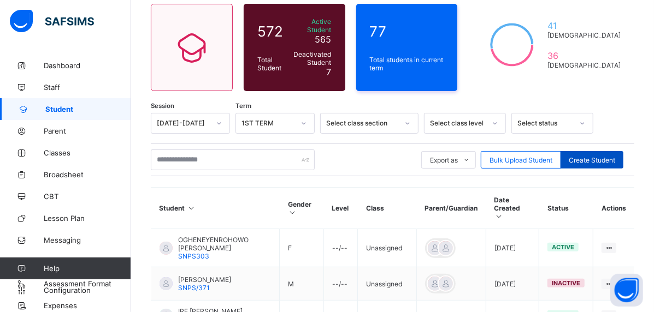
click at [613, 156] on span "Create Student" at bounding box center [592, 160] width 46 height 8
select select "**"
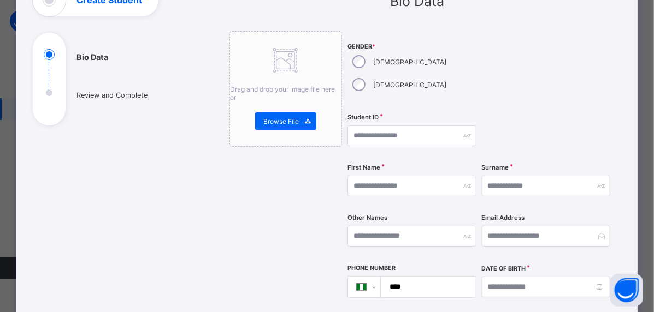
scroll to position [109, 0]
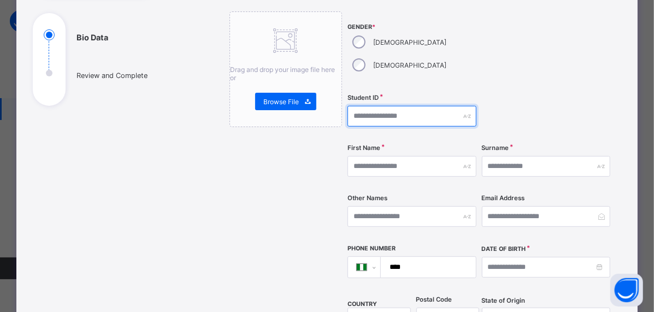
click at [419, 106] on input "text" at bounding box center [411, 116] width 129 height 21
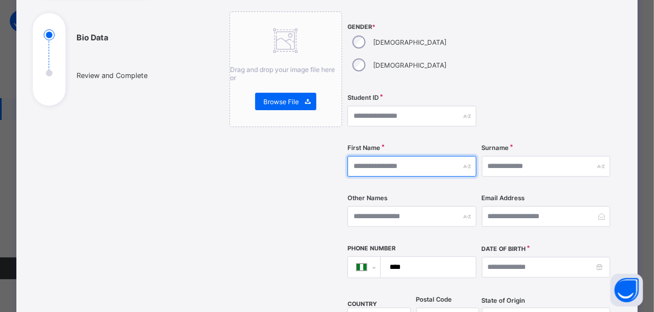
click at [379, 156] on input "text" at bounding box center [411, 166] width 129 height 21
type input "***"
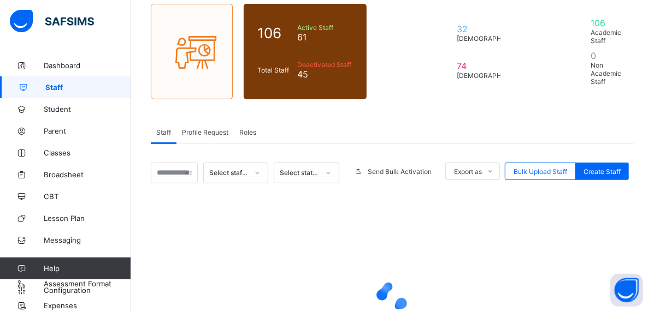
scroll to position [164, 0]
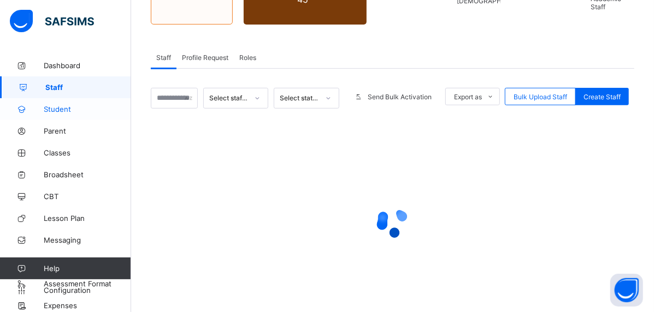
click at [68, 110] on span "Student" at bounding box center [87, 109] width 87 height 9
select select "**"
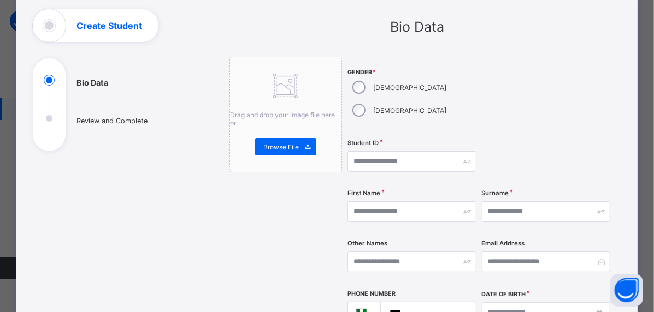
scroll to position [109, 0]
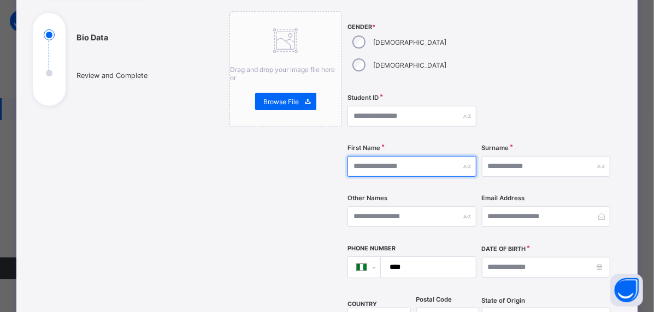
click at [376, 156] on input "text" at bounding box center [411, 166] width 129 height 21
type input "*****"
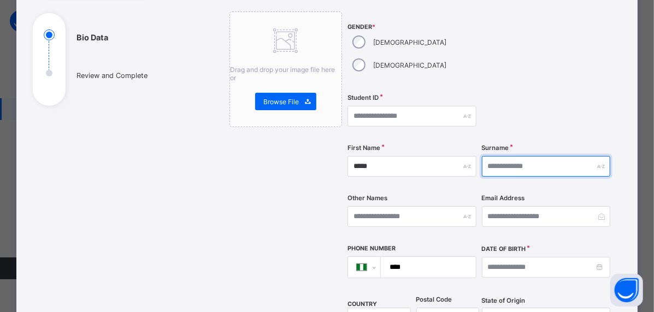
click at [498, 156] on input "text" at bounding box center [546, 166] width 129 height 21
click at [492, 156] on input "*****" at bounding box center [546, 166] width 129 height 21
type input "******"
click at [522, 156] on input "******" at bounding box center [546, 166] width 129 height 21
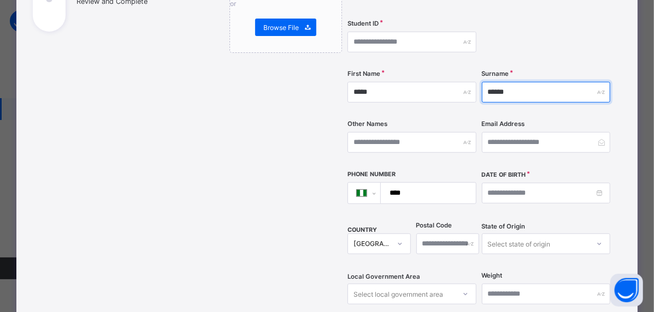
scroll to position [129, 0]
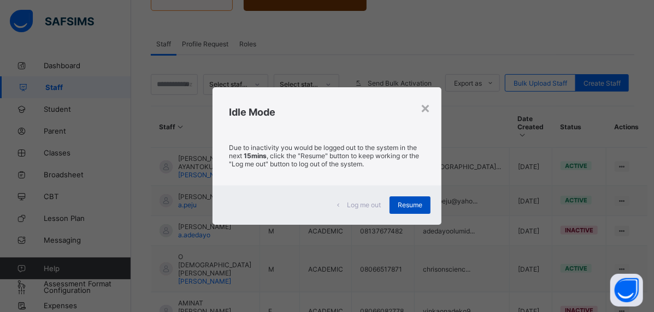
click at [413, 204] on span "Resume" at bounding box center [410, 205] width 25 height 8
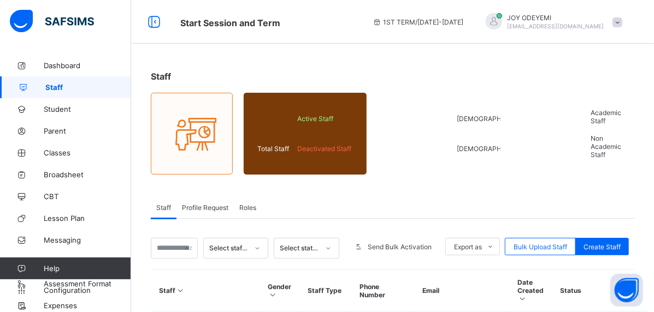
click at [622, 23] on span at bounding box center [617, 22] width 10 height 10
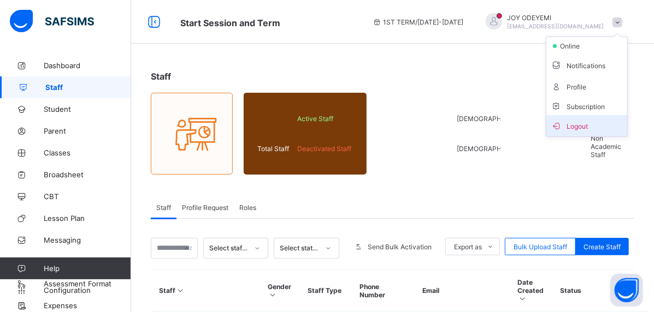
click at [584, 123] on span "Logout" at bounding box center [586, 126] width 72 height 13
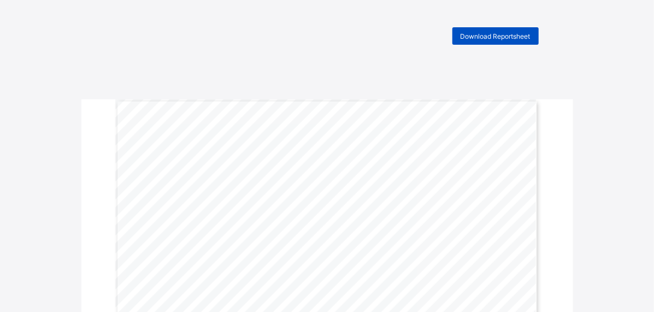
click at [506, 35] on span "Download Reportsheet" at bounding box center [495, 36] width 70 height 8
click at [506, 31] on div "Download Reportsheet" at bounding box center [495, 35] width 86 height 17
click at [353, 44] on div "Download Reportsheet" at bounding box center [327, 35] width 434 height 17
